Goal: Information Seeking & Learning: Learn about a topic

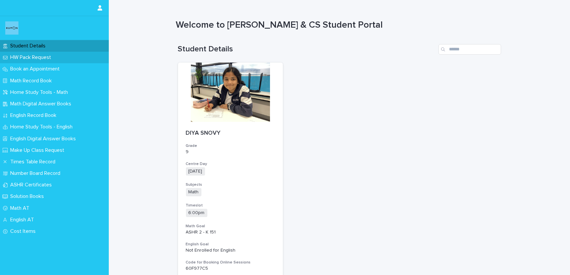
click at [29, 57] on p "HW Pack Request" at bounding box center [32, 57] width 49 height 6
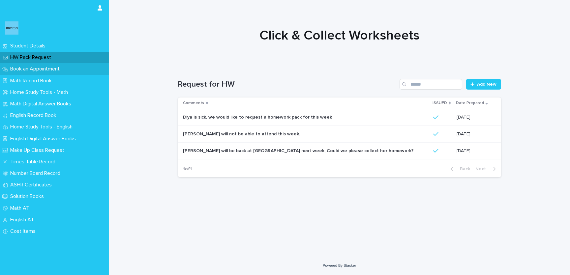
click at [29, 75] on div "Book an Appointment" at bounding box center [54, 69] width 109 height 12
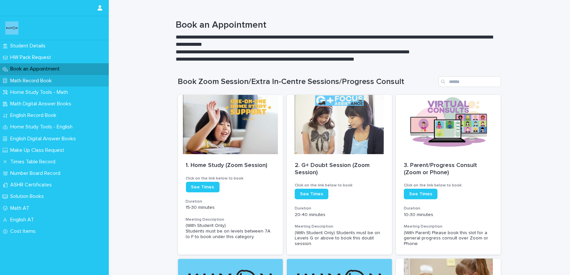
click at [29, 85] on div "Math Record Book" at bounding box center [54, 81] width 109 height 12
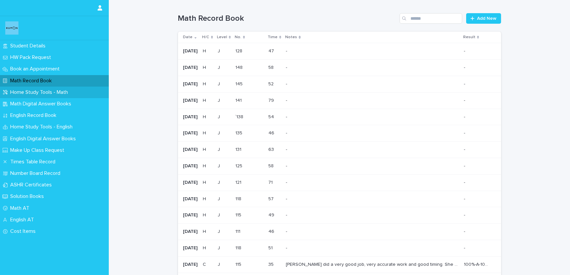
click at [28, 92] on p "Home Study Tools - Math" at bounding box center [41, 92] width 66 height 6
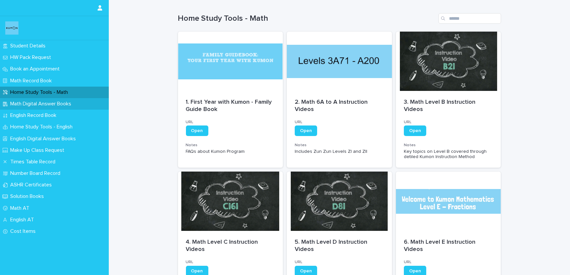
click at [34, 100] on div "Math Digital Answer Books" at bounding box center [54, 104] width 109 height 12
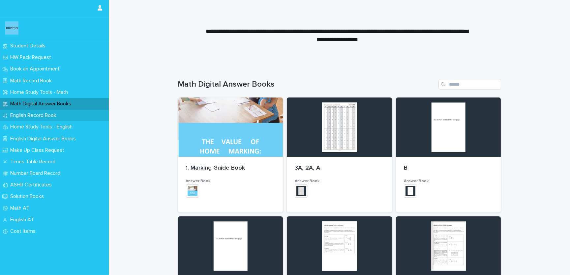
click at [27, 114] on p "English Record Book" at bounding box center [35, 115] width 54 height 6
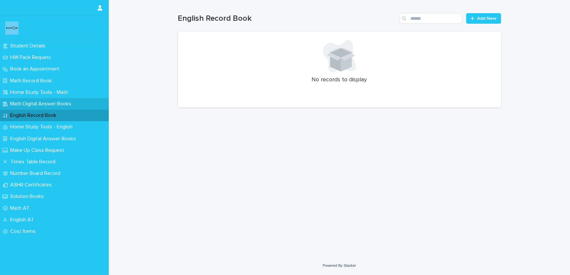
click at [27, 104] on p "Math Digital Answer Books" at bounding box center [42, 104] width 69 height 6
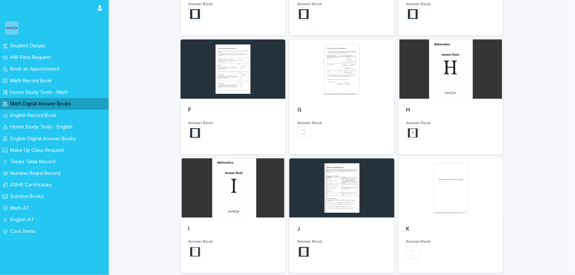
scroll to position [331, 0]
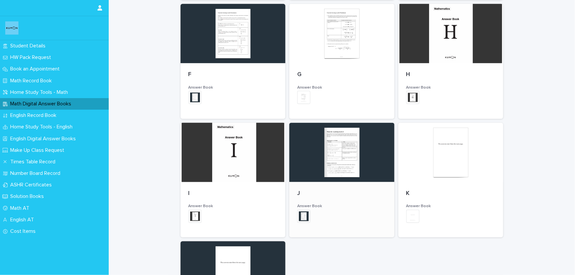
click at [323, 155] on div at bounding box center [342, 152] width 105 height 59
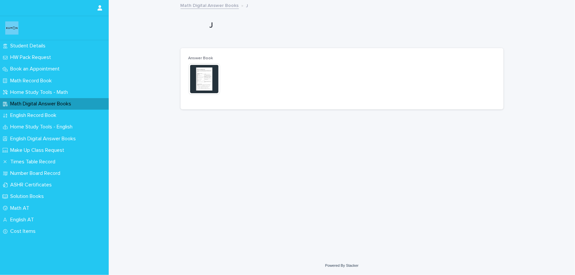
click at [211, 87] on img at bounding box center [205, 79] width 32 height 32
